Goal: Communication & Community: Answer question/provide support

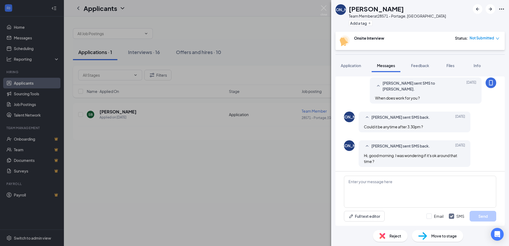
scroll to position [199, 0]
click at [352, 181] on textarea at bounding box center [420, 192] width 152 height 32
click at [356, 182] on textarea "Will [DATE] at 4pm work for you ?" at bounding box center [420, 192] width 152 height 32
type textarea "Will [DATE] at 4pm work for you ?"
click at [487, 218] on button "Send" at bounding box center [483, 216] width 27 height 11
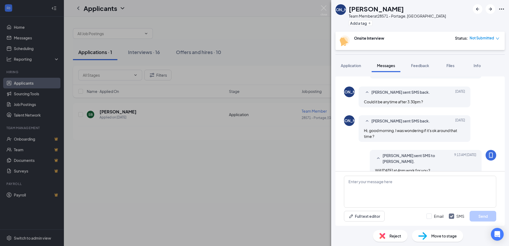
scroll to position [233, 0]
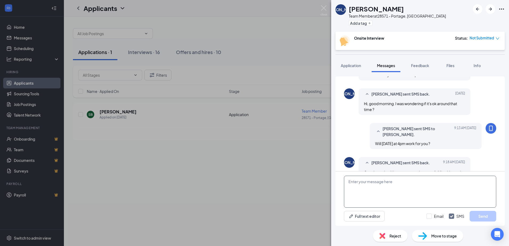
scroll to position [229, 0]
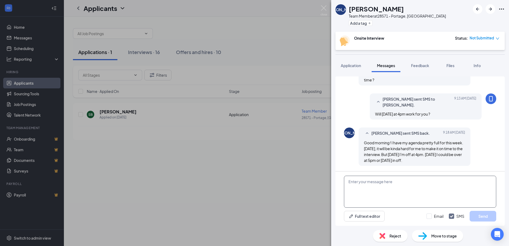
click at [362, 182] on textarea at bounding box center [420, 192] width 152 height 32
type textarea "Besides between 9am and 10am that's the only time slot i have available this we…"
click at [485, 214] on button "Send" at bounding box center [483, 216] width 27 height 11
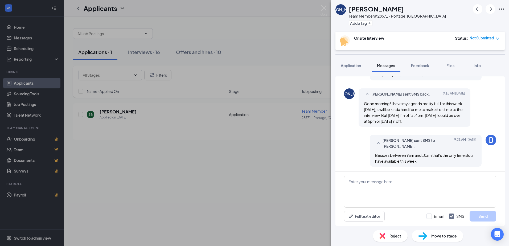
scroll to position [269, 0]
